Goal: Information Seeking & Learning: Learn about a topic

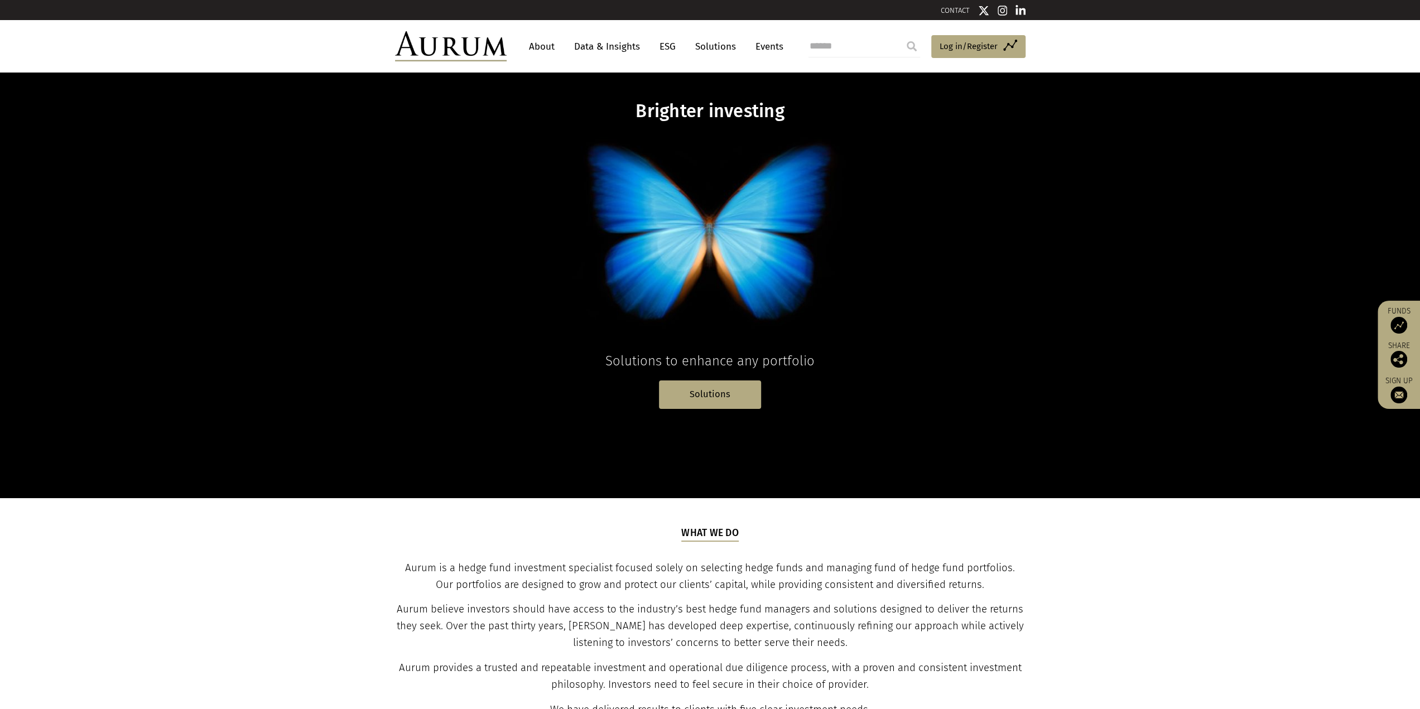
click at [611, 43] on link "Data & Insights" at bounding box center [607, 46] width 77 height 21
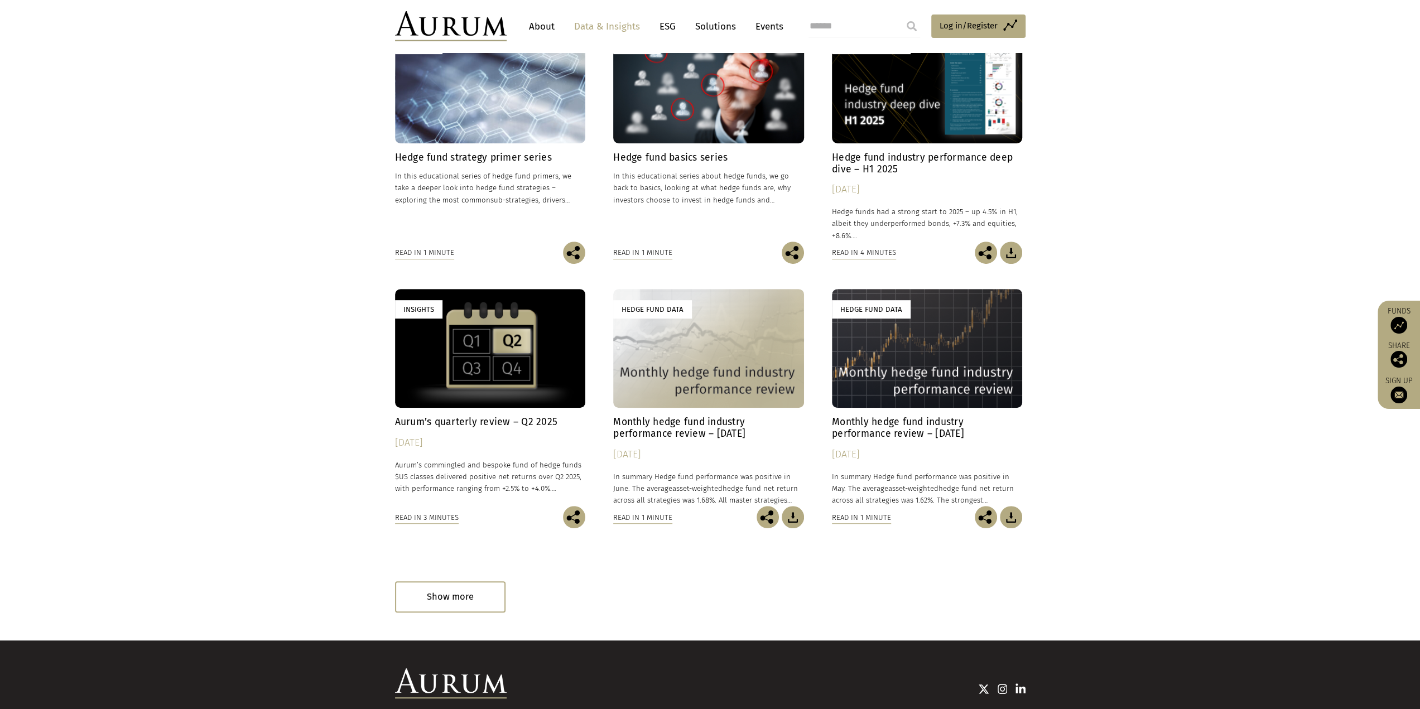
scroll to position [391, 0]
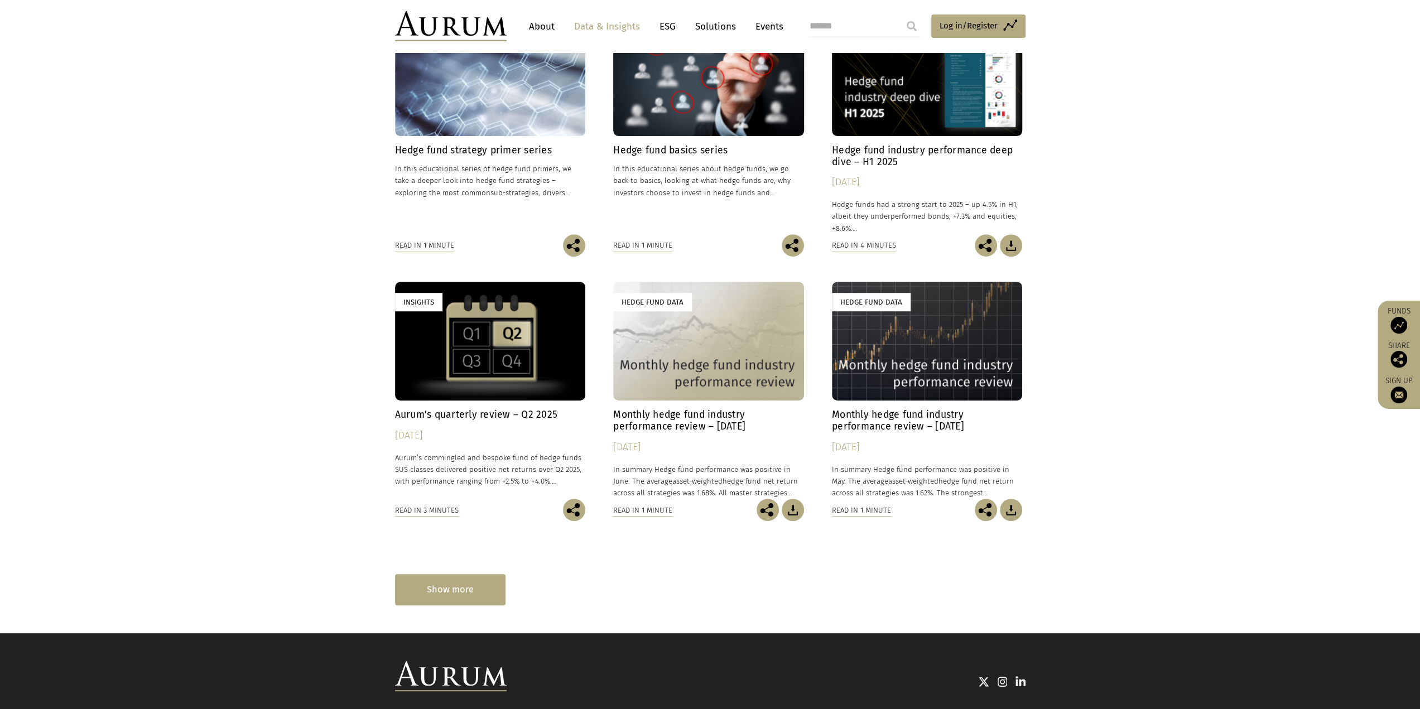
click at [472, 585] on div "Show more" at bounding box center [450, 589] width 110 height 31
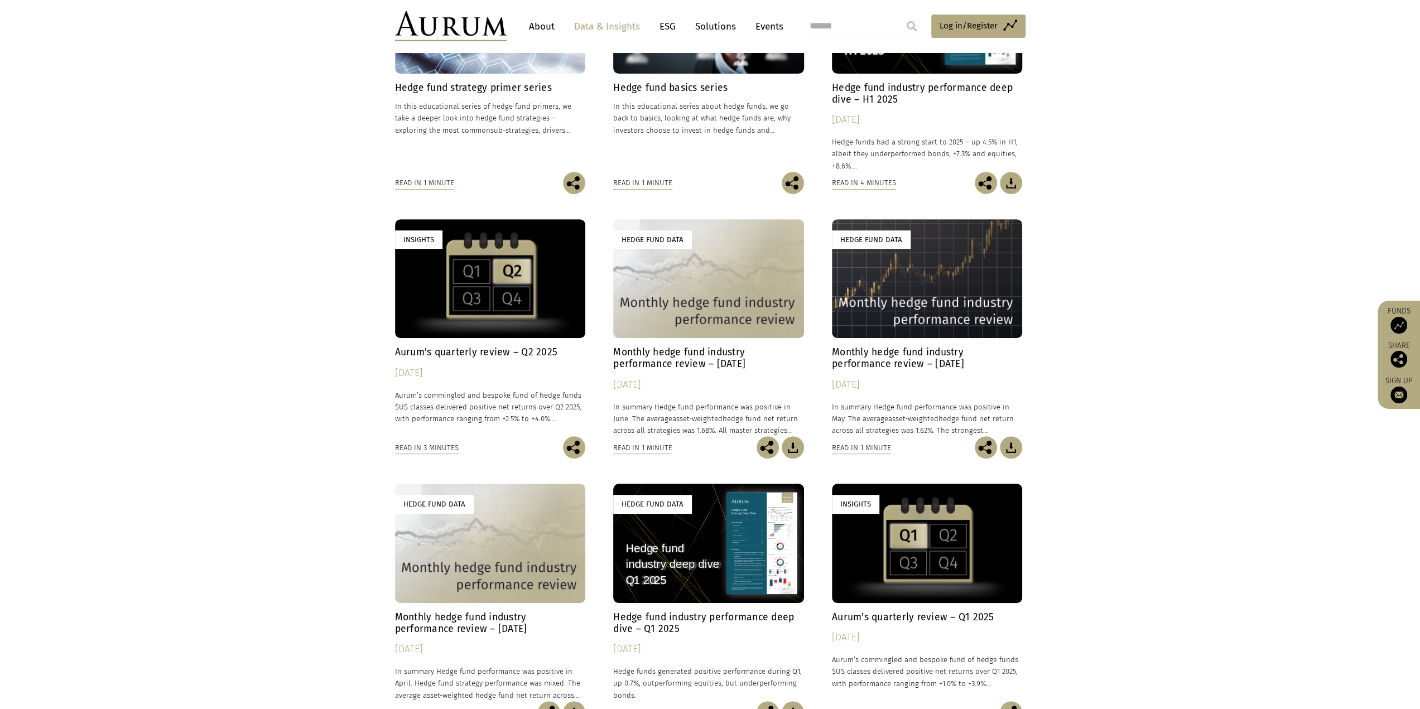
scroll to position [502, 0]
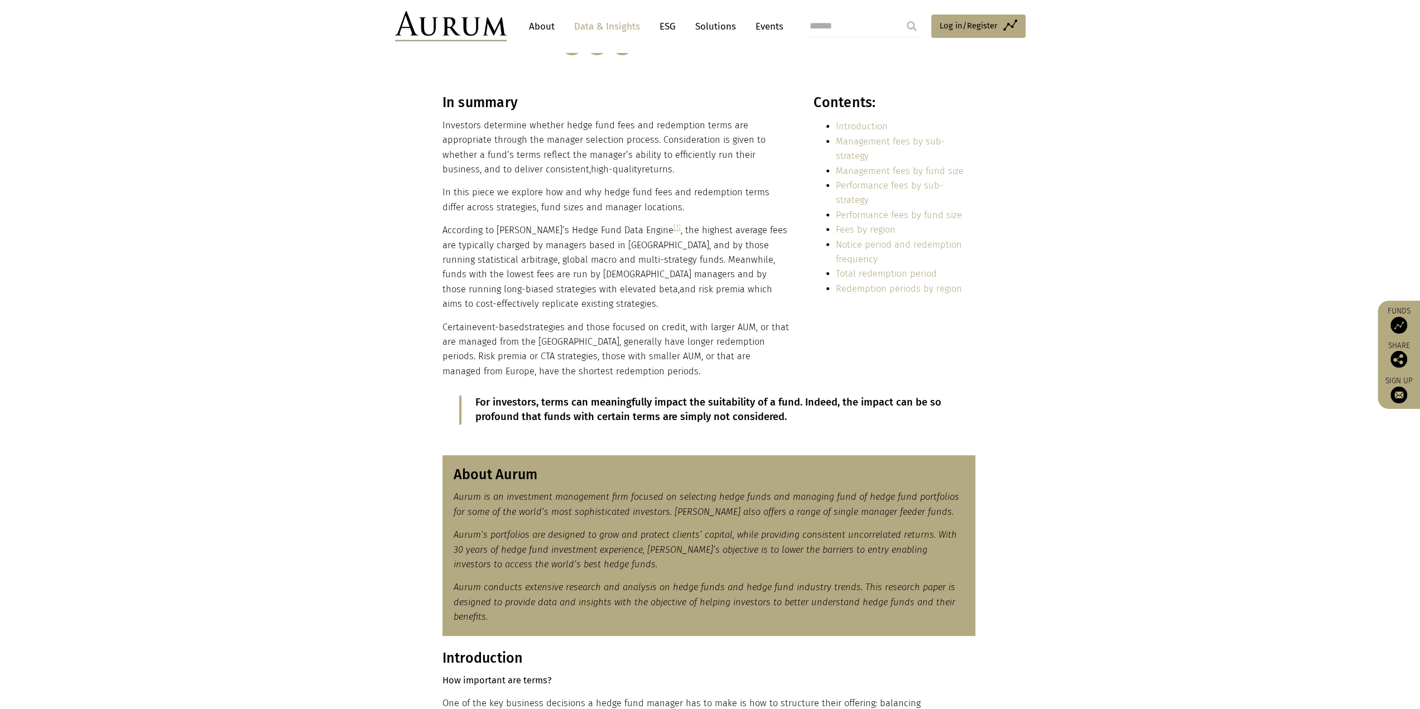
scroll to position [223, 0]
click at [903, 211] on link "Performance fees by fund size" at bounding box center [899, 216] width 126 height 11
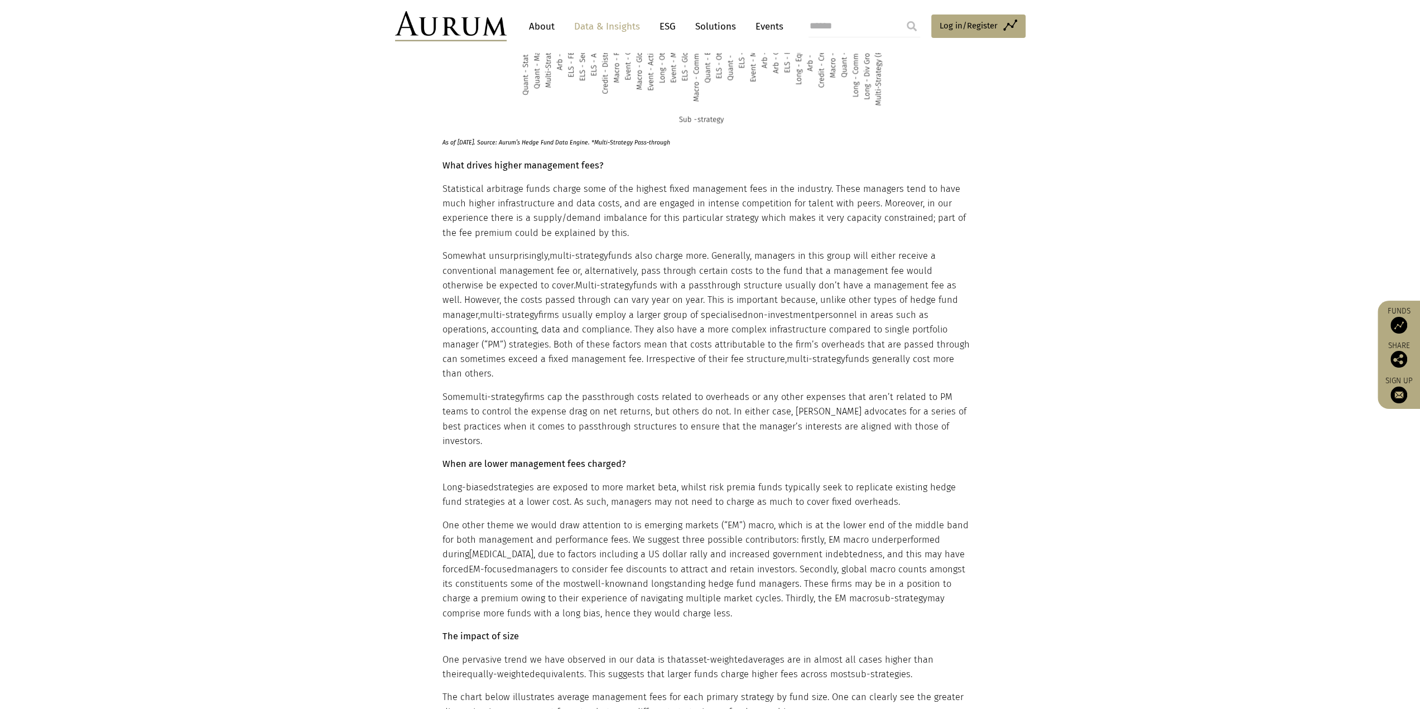
scroll to position [2399, 0]
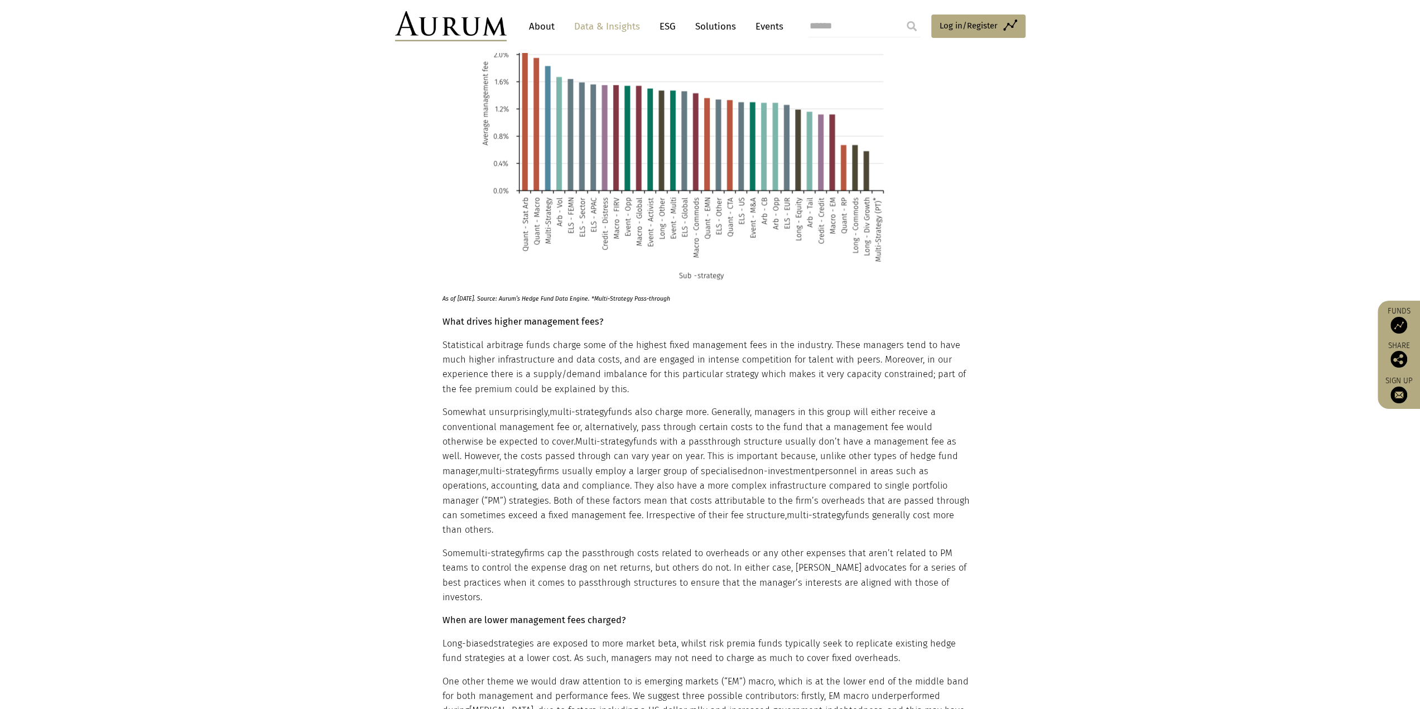
click at [435, 450] on div "Introduction How important are terms? One of the key business decisions a hedge…" at bounding box center [710, 526] width 558 height 4102
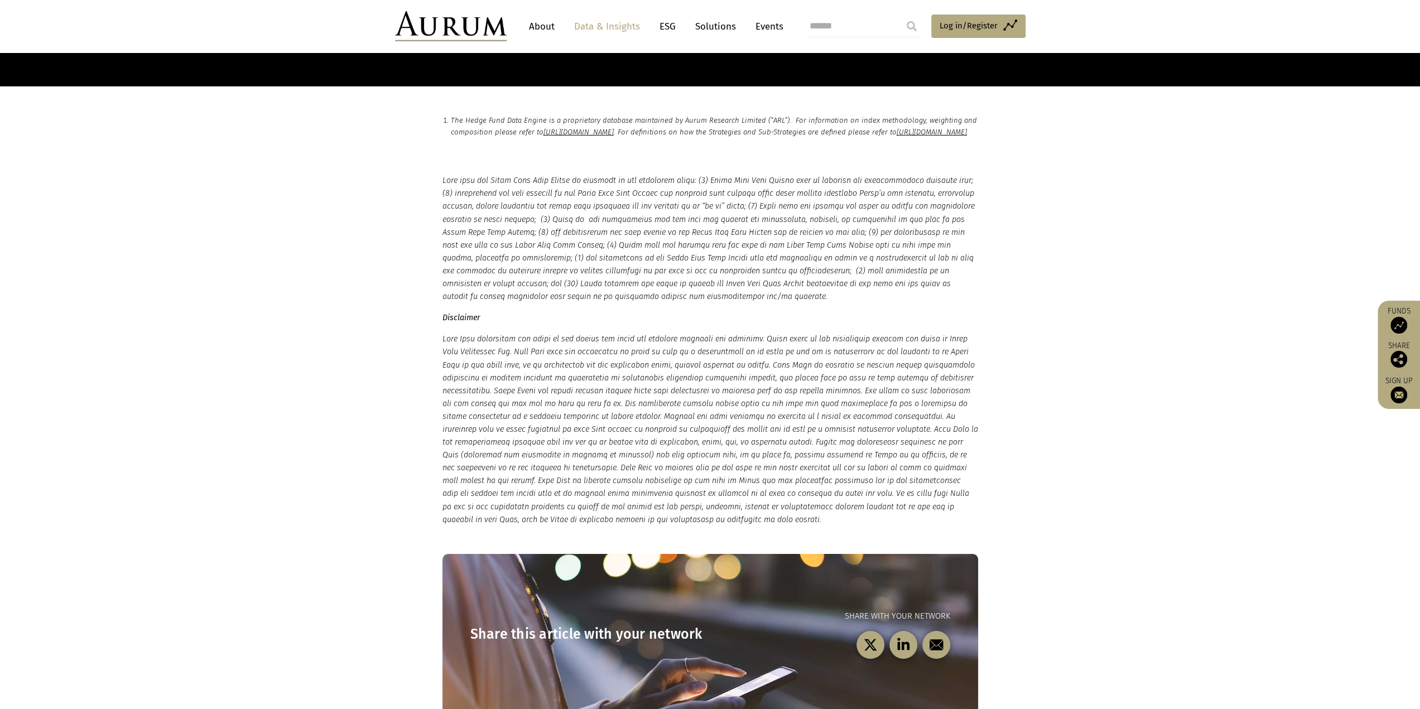
scroll to position [7923, 0]
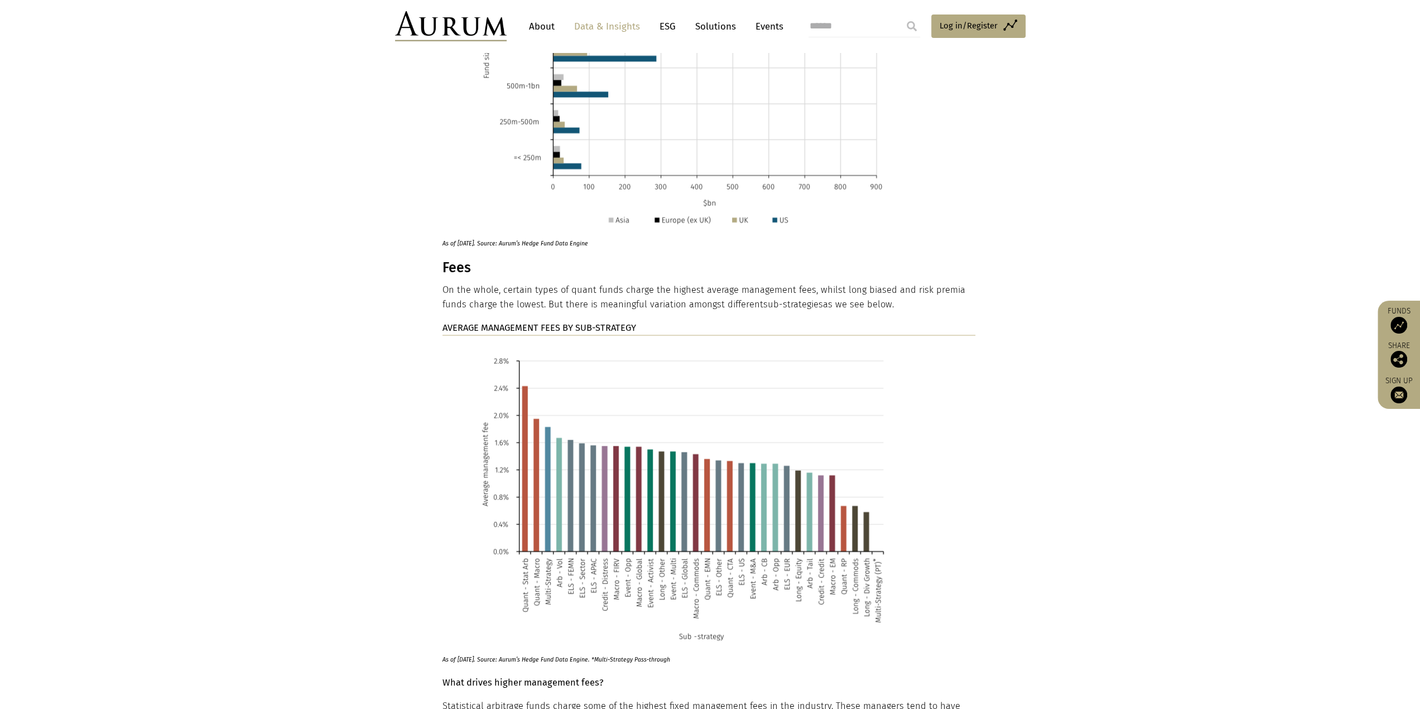
scroll to position [2064, 0]
